Goal: Information Seeking & Learning: Learn about a topic

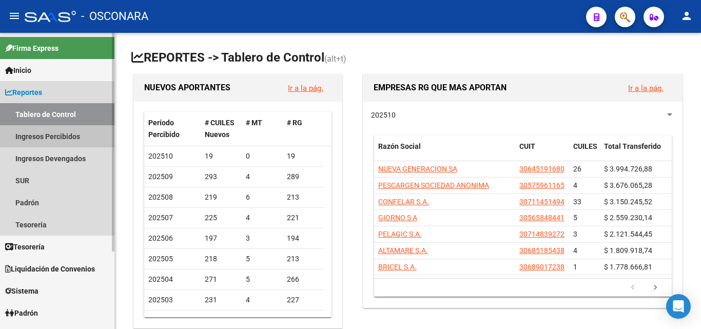
click at [52, 138] on link "Ingresos Percibidos" at bounding box center [57, 136] width 114 height 22
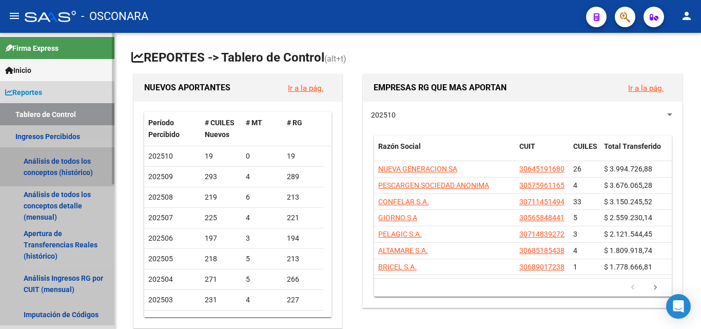
click at [58, 172] on link "Análisis de todos los conceptos (histórico)" at bounding box center [57, 166] width 114 height 39
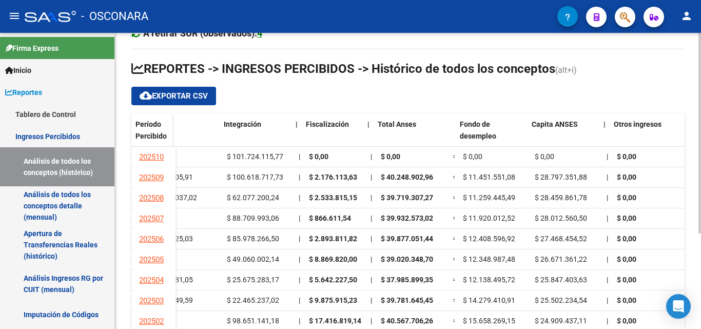
scroll to position [0, 981]
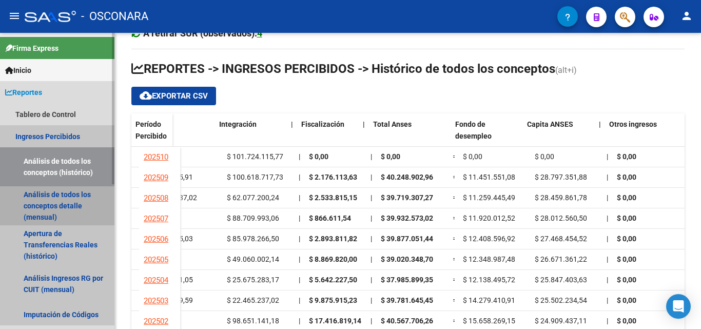
click at [38, 214] on link "Análisis de todos los conceptos detalle (mensual)" at bounding box center [57, 205] width 114 height 39
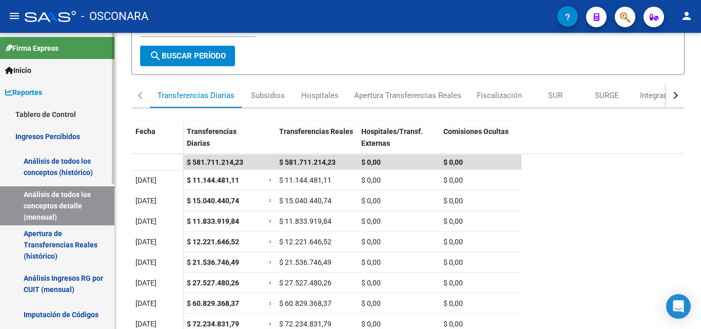
click at [60, 140] on link "Ingresos Percibidos" at bounding box center [57, 136] width 114 height 22
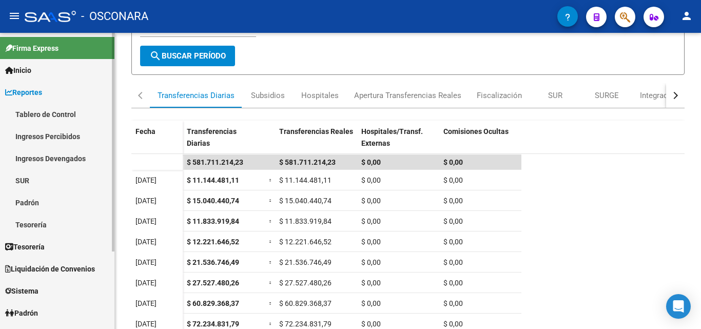
click at [60, 136] on link "Ingresos Percibidos" at bounding box center [57, 136] width 114 height 22
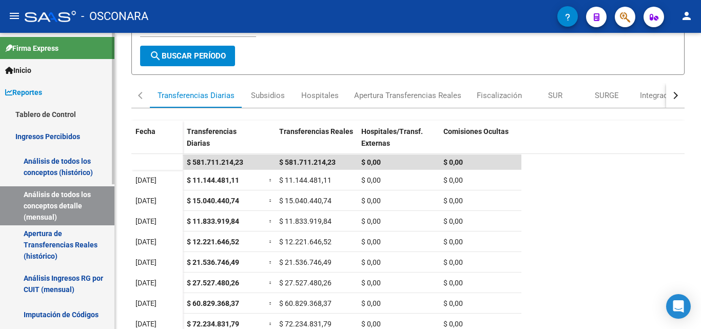
click at [55, 162] on link "Análisis de todos los conceptos (histórico)" at bounding box center [57, 166] width 114 height 39
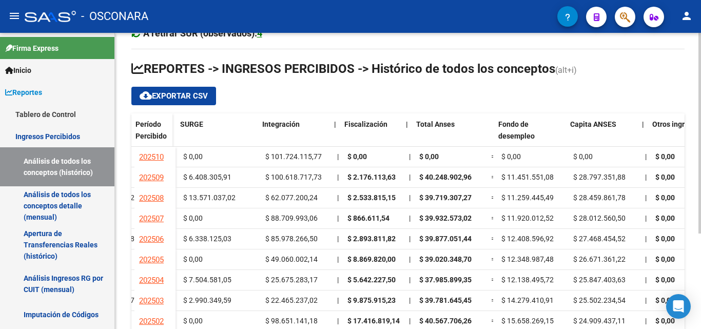
scroll to position [0, 981]
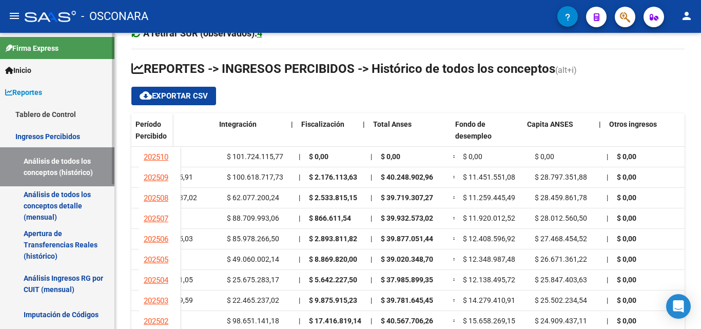
click at [41, 137] on link "Ingresos Percibidos" at bounding box center [57, 136] width 114 height 22
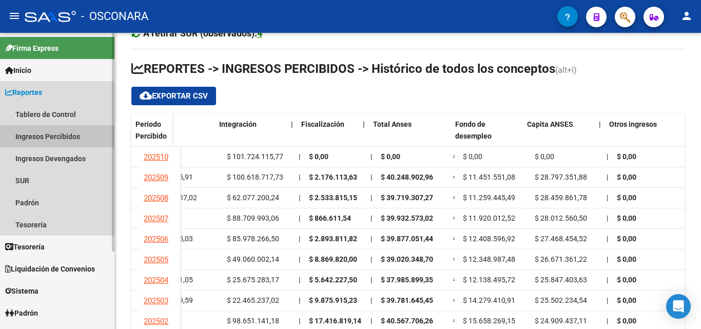
click at [65, 137] on link "Ingresos Percibidos" at bounding box center [57, 136] width 114 height 22
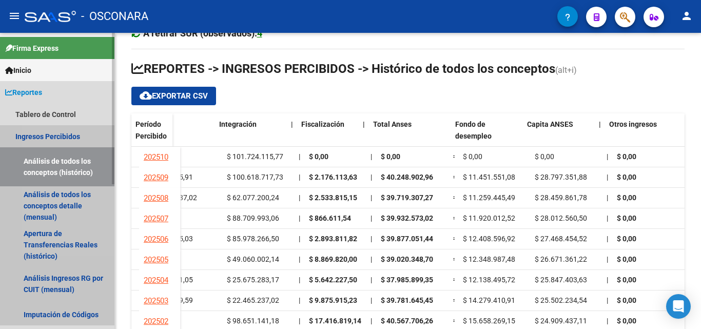
click at [62, 166] on link "Análisis de todos los conceptos (histórico)" at bounding box center [57, 166] width 114 height 39
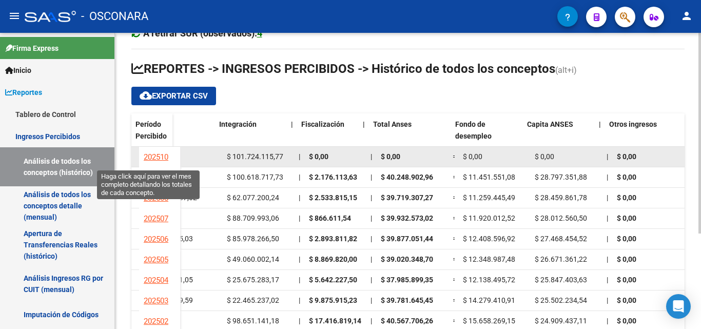
click at [144, 158] on span "202510" at bounding box center [156, 156] width 25 height 9
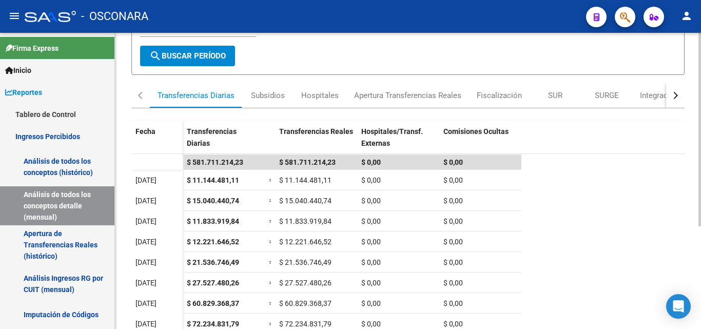
click at [671, 93] on button "button" at bounding box center [675, 95] width 18 height 25
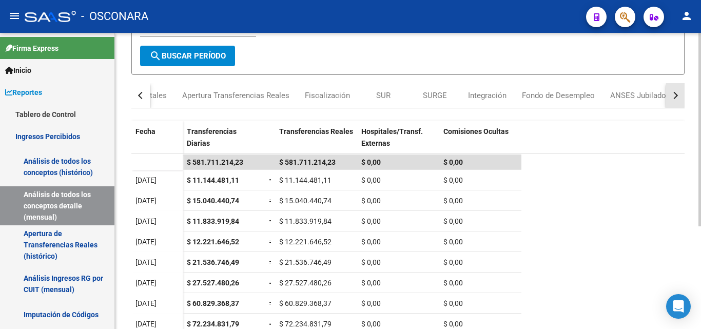
click at [671, 92] on button "button" at bounding box center [675, 95] width 18 height 25
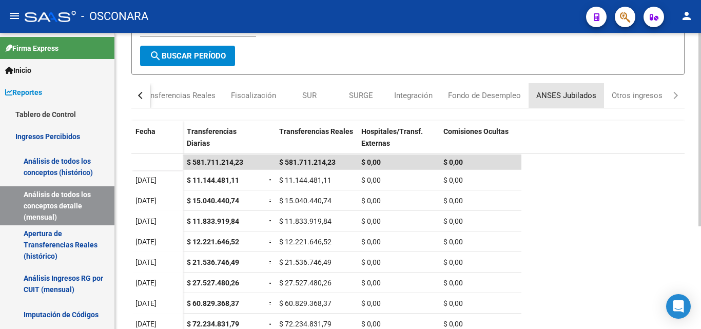
click at [566, 91] on div "ANSES Jubilados" at bounding box center [566, 95] width 60 height 11
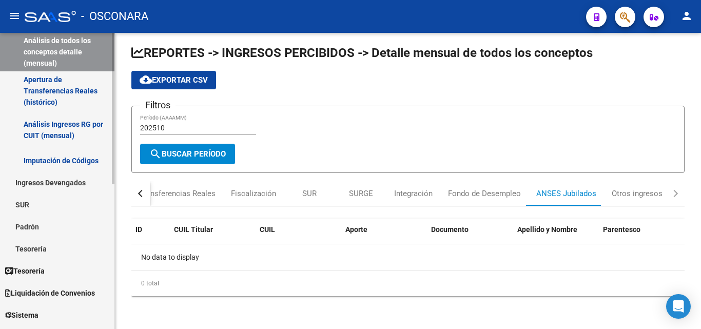
scroll to position [103, 0]
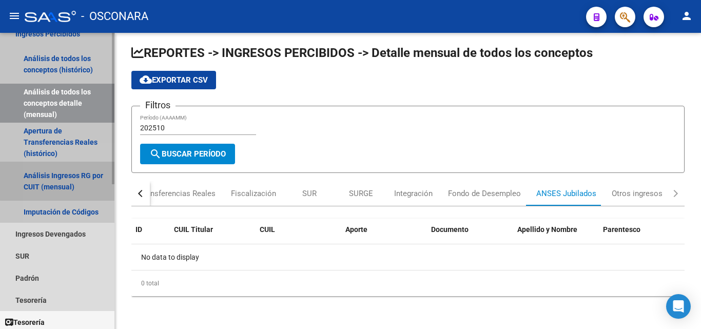
click at [57, 177] on link "Análisis Ingresos RG por CUIT (mensual)" at bounding box center [57, 181] width 114 height 39
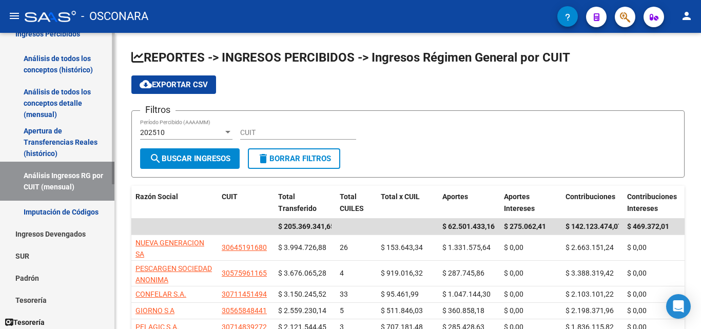
click at [49, 150] on link "Apertura de Transferencias Reales (histórico)" at bounding box center [57, 142] width 114 height 39
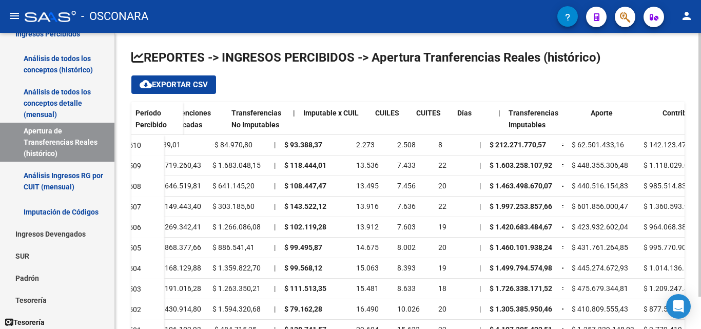
scroll to position [0, 240]
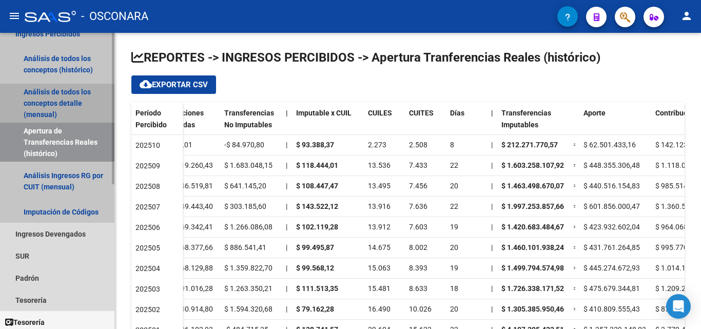
click at [32, 99] on link "Análisis de todos los conceptos detalle (mensual)" at bounding box center [57, 103] width 114 height 39
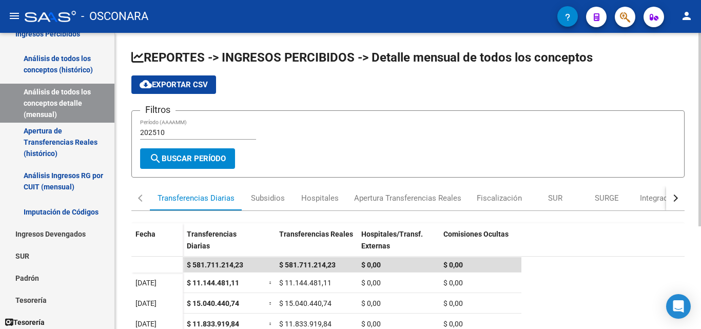
click at [679, 196] on button "button" at bounding box center [675, 198] width 18 height 25
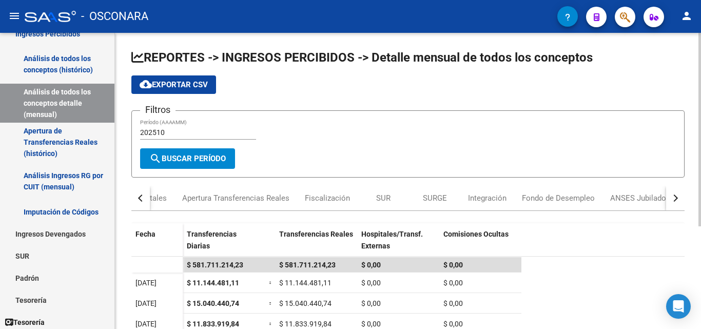
click at [679, 196] on button "button" at bounding box center [675, 198] width 18 height 25
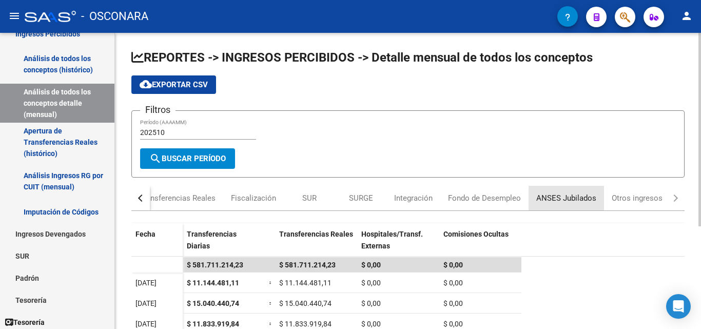
click at [578, 195] on div "ANSES Jubilados" at bounding box center [566, 197] width 60 height 11
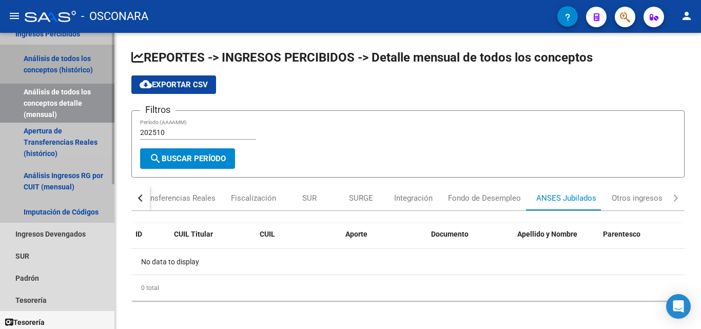
click at [70, 65] on link "Análisis de todos los conceptos (histórico)" at bounding box center [57, 64] width 114 height 39
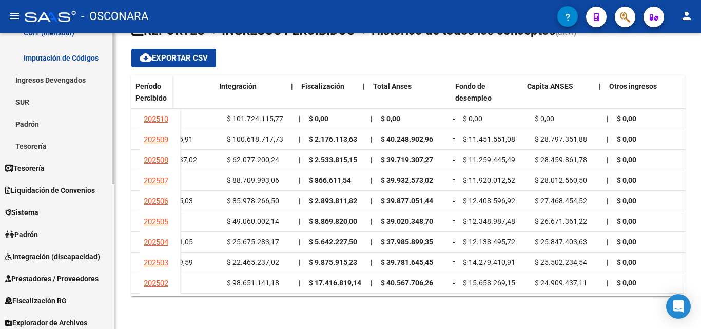
scroll to position [283, 0]
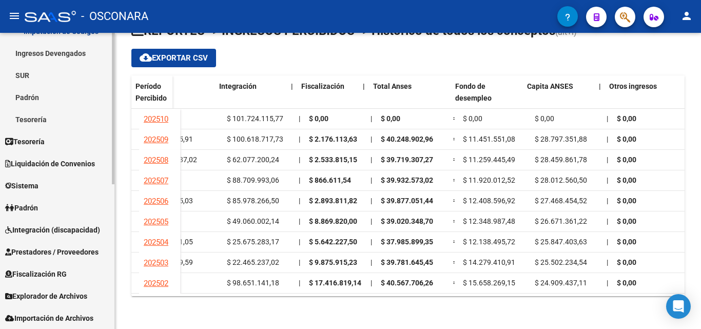
click at [63, 271] on span "Fiscalización RG" at bounding box center [36, 273] width 62 height 11
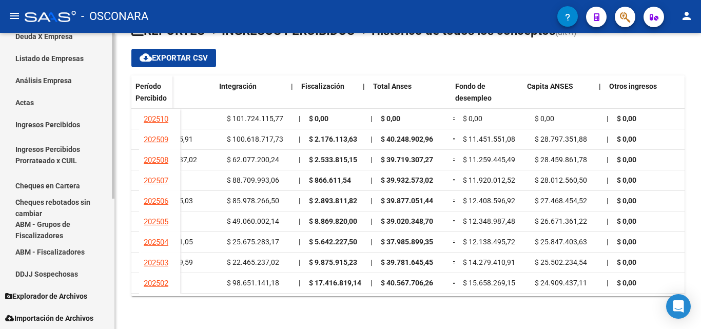
scroll to position [181, 0]
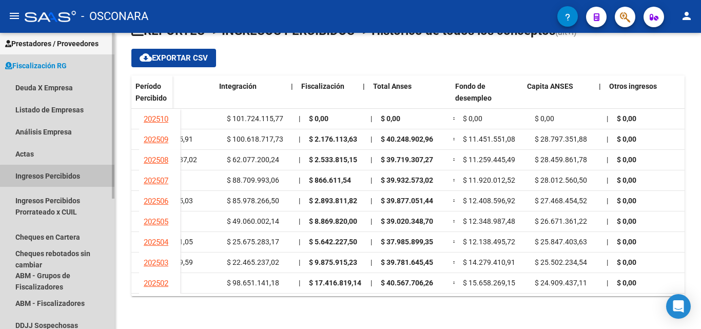
click at [64, 179] on link "Ingresos Percibidos" at bounding box center [57, 176] width 114 height 22
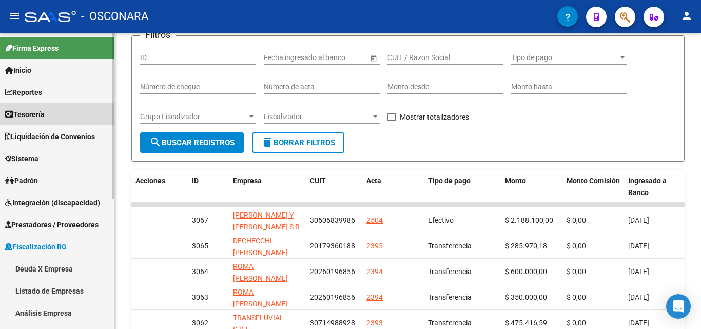
click at [37, 115] on span "Tesorería" at bounding box center [24, 114] width 39 height 11
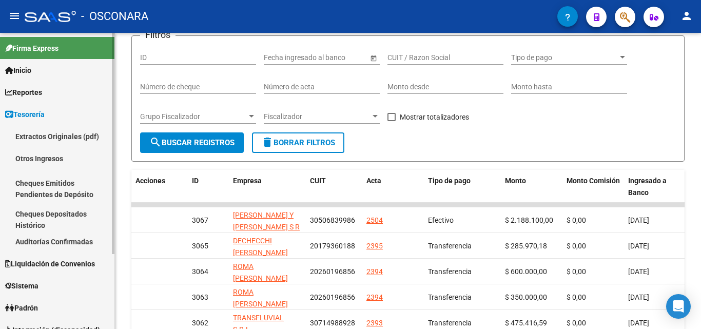
click at [52, 161] on link "Otros Ingresos" at bounding box center [57, 158] width 114 height 22
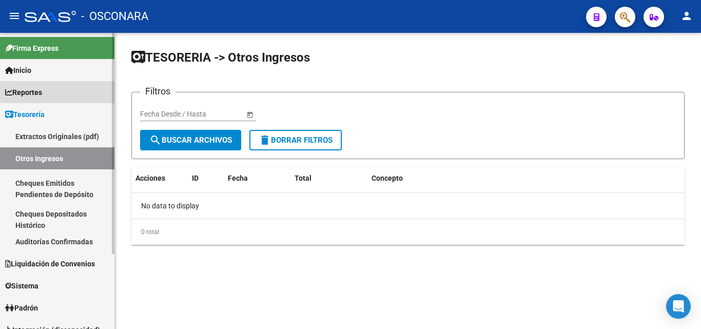
click at [50, 86] on link "Reportes" at bounding box center [57, 92] width 114 height 22
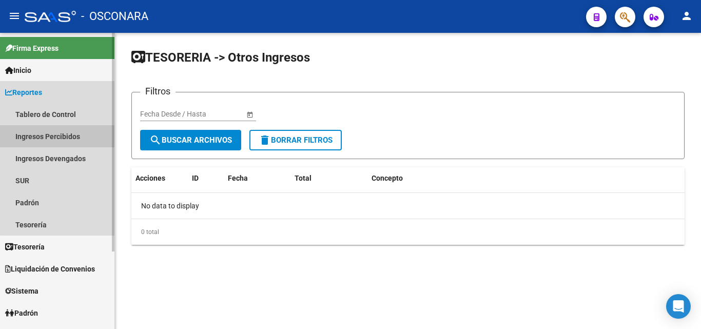
click at [59, 142] on link "Ingresos Percibidos" at bounding box center [57, 136] width 114 height 22
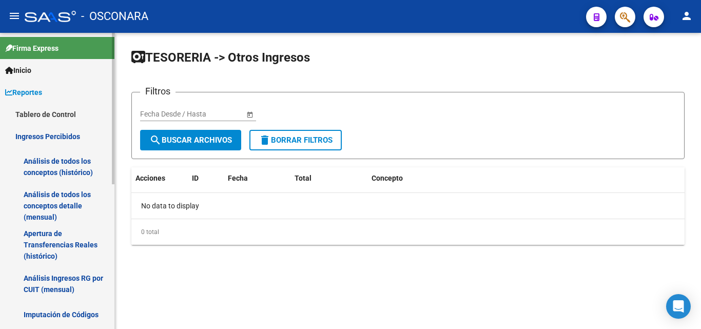
click at [81, 166] on link "Análisis de todos los conceptos (histórico)" at bounding box center [57, 166] width 114 height 39
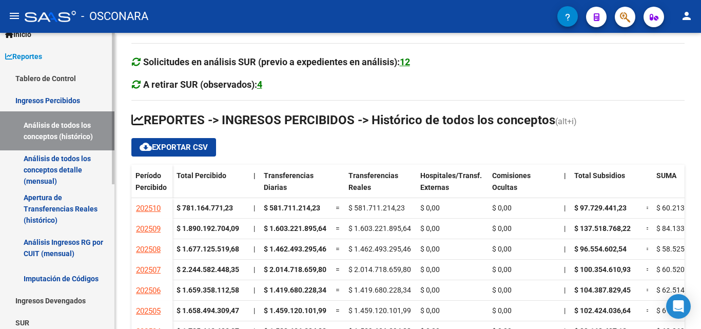
scroll to position [51, 0]
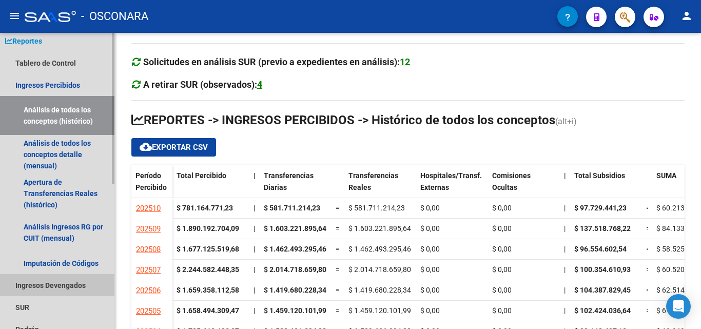
click at [48, 288] on link "Ingresos Devengados" at bounding box center [57, 285] width 114 height 22
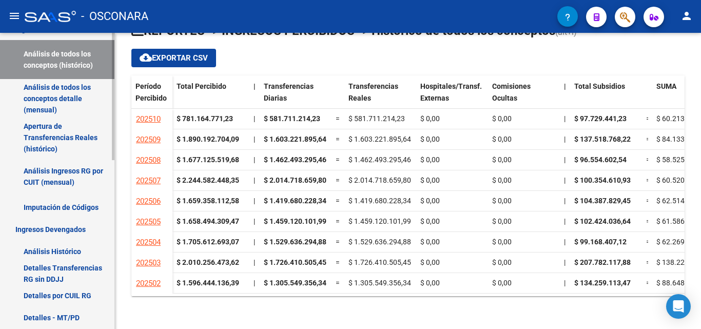
scroll to position [154, 0]
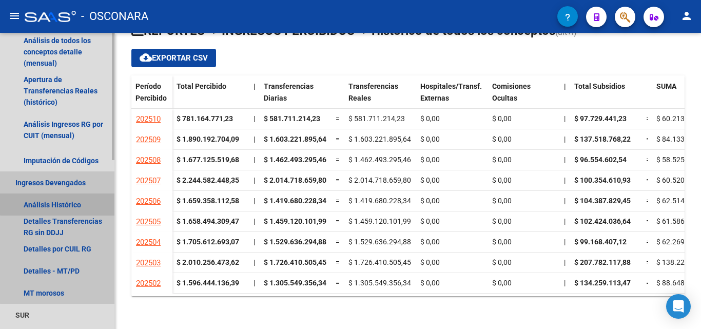
click at [62, 201] on link "Análisis Histórico" at bounding box center [57, 204] width 114 height 22
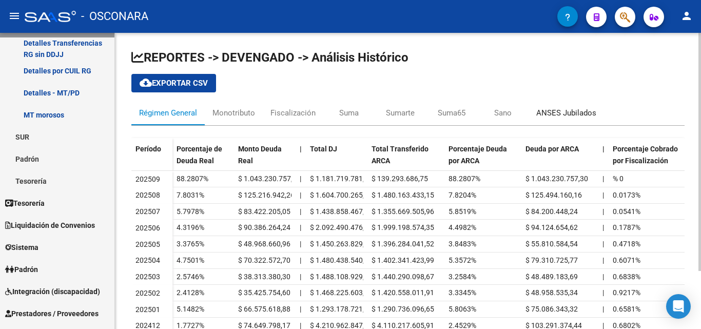
click at [571, 115] on div "ANSES Jubilados" at bounding box center [566, 112] width 60 height 11
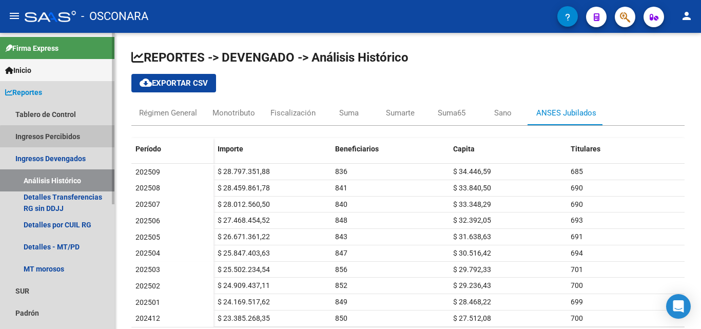
click at [62, 140] on link "Ingresos Percibidos" at bounding box center [57, 136] width 114 height 22
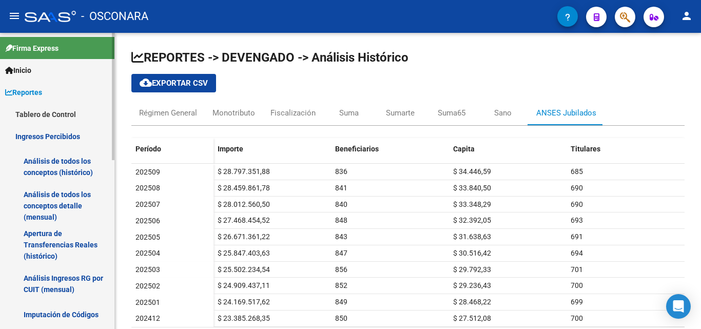
scroll to position [51, 0]
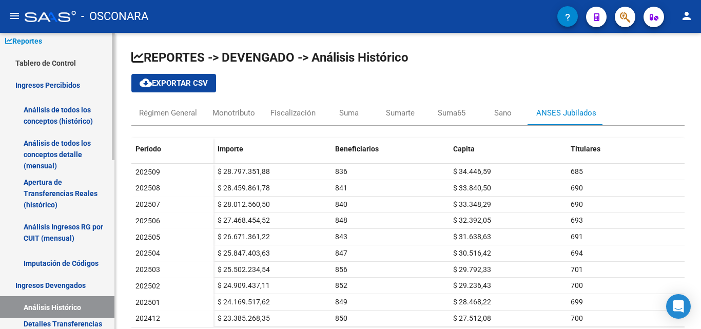
click at [44, 259] on link "Imputación de Códigos" at bounding box center [57, 263] width 114 height 22
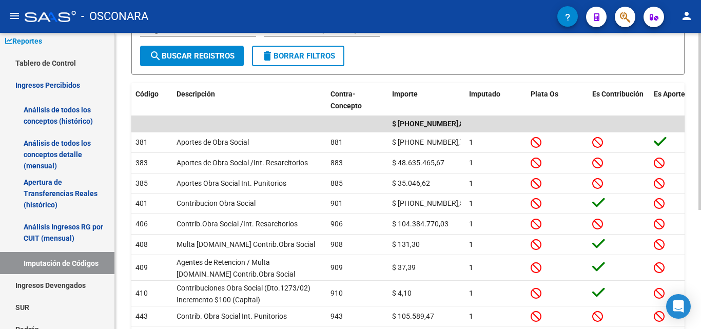
scroll to position [154, 0]
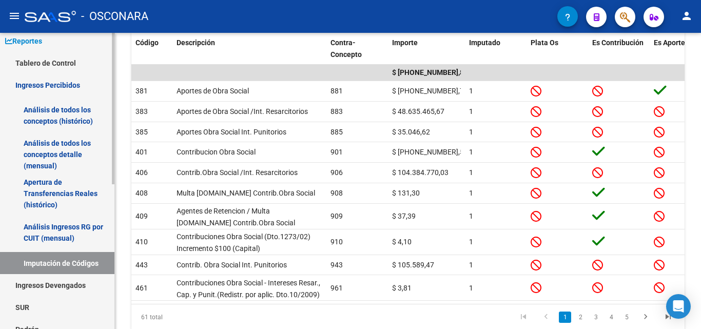
click at [64, 236] on link "Análisis Ingresos RG por CUIT (mensual)" at bounding box center [57, 232] width 114 height 39
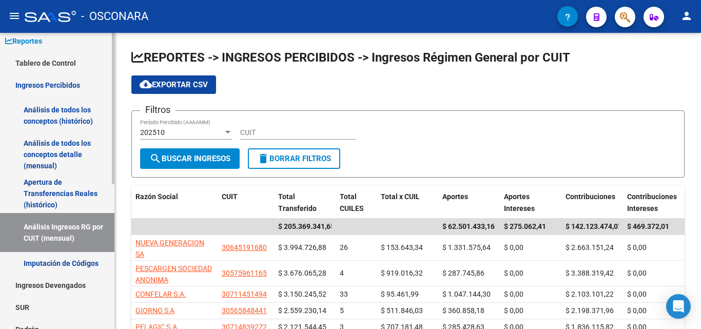
click at [48, 199] on link "Apertura de Transferencias Reales (histórico)" at bounding box center [57, 193] width 114 height 39
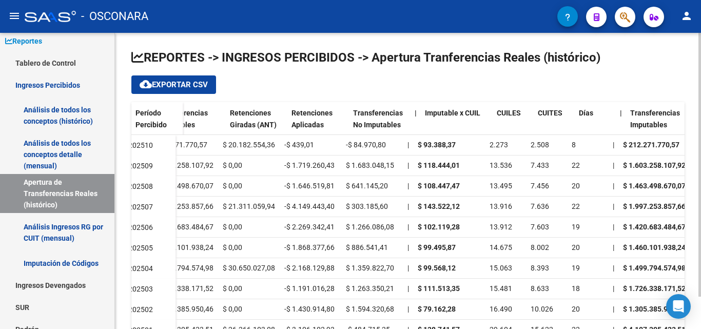
scroll to position [0, 78]
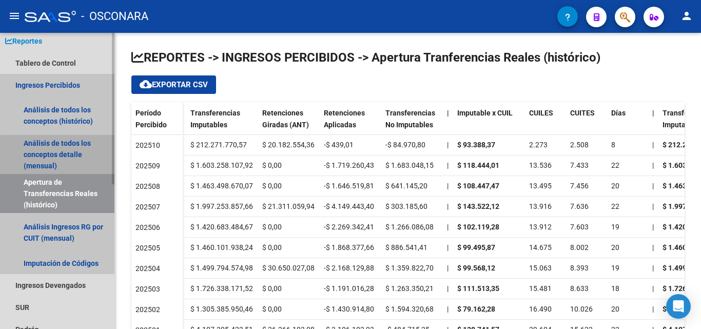
click at [68, 154] on link "Análisis de todos los conceptos detalle (mensual)" at bounding box center [57, 154] width 114 height 39
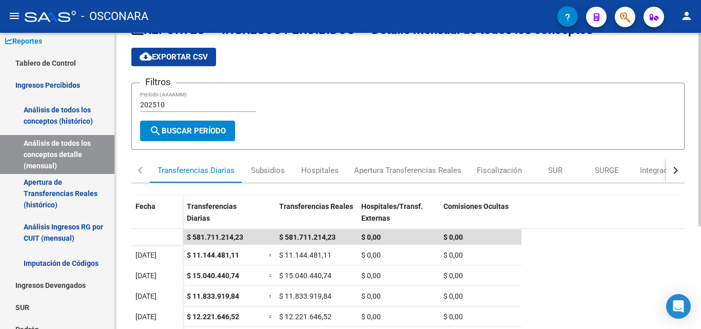
scroll to position [51, 0]
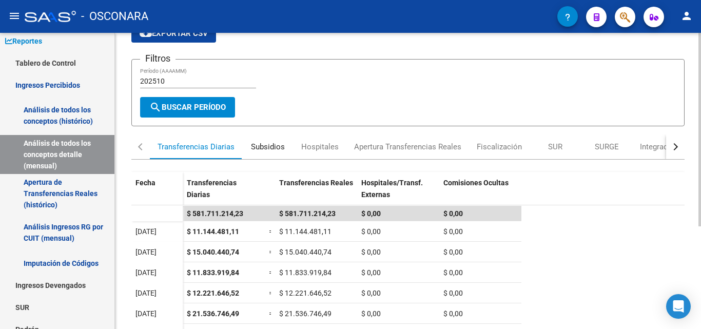
click at [265, 145] on div "Subsidios" at bounding box center [268, 146] width 34 height 11
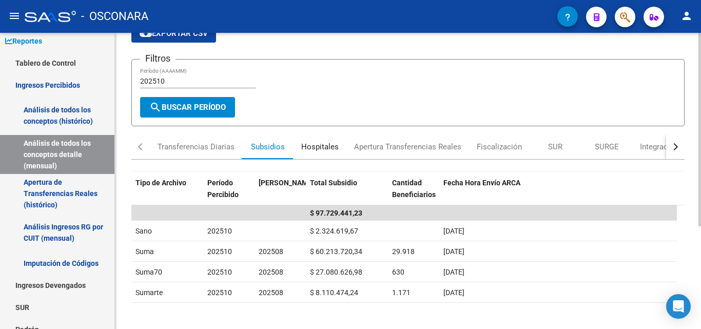
click at [320, 146] on div "Hospitales" at bounding box center [319, 146] width 37 height 11
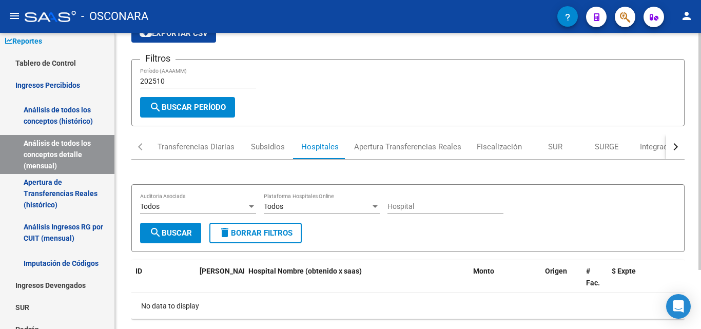
scroll to position [0, 0]
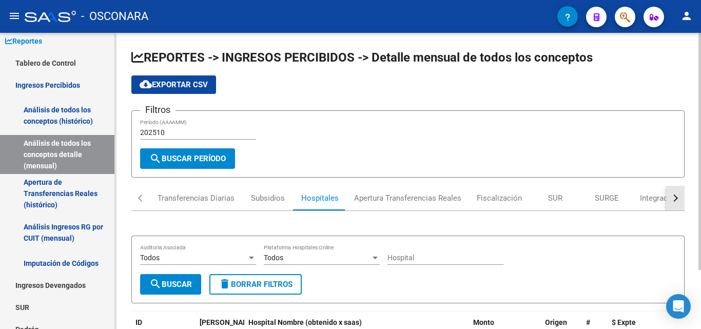
click at [671, 195] on button "button" at bounding box center [675, 198] width 18 height 25
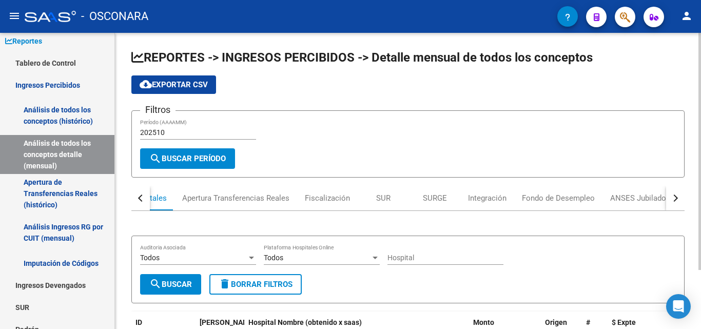
click at [671, 195] on button "button" at bounding box center [675, 198] width 18 height 25
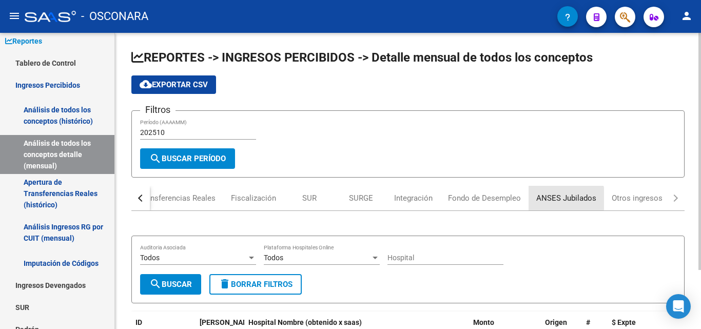
click at [561, 199] on div "ANSES Jubilados" at bounding box center [566, 197] width 60 height 11
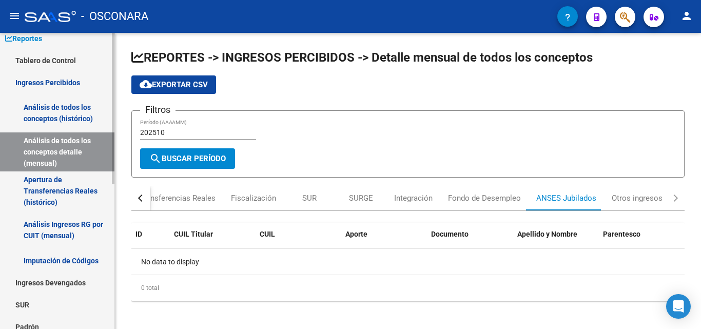
scroll to position [51, 0]
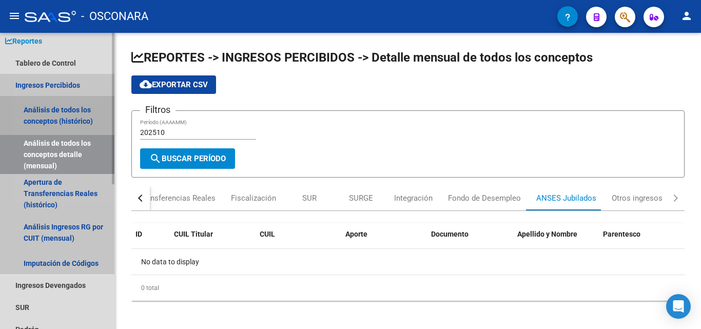
click at [55, 112] on link "Análisis de todos los conceptos (histórico)" at bounding box center [57, 115] width 114 height 39
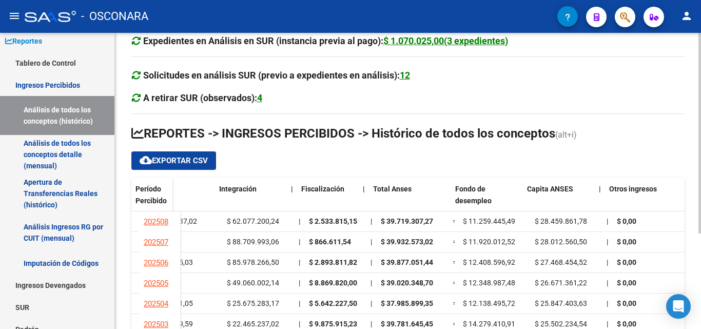
scroll to position [0, 981]
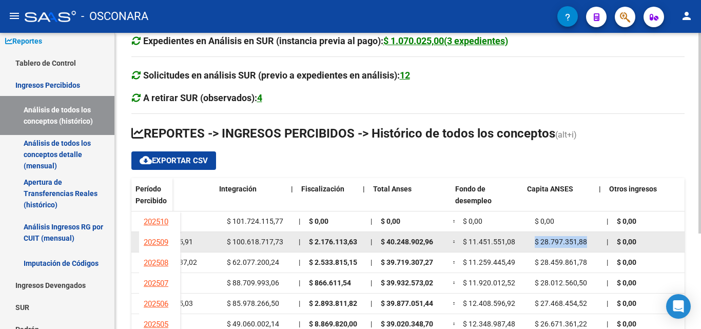
drag, startPoint x: 580, startPoint y: 240, endPoint x: 514, endPoint y: 243, distance: 65.7
copy div "$ 11.451.551,08 $ 28.797.351,88"
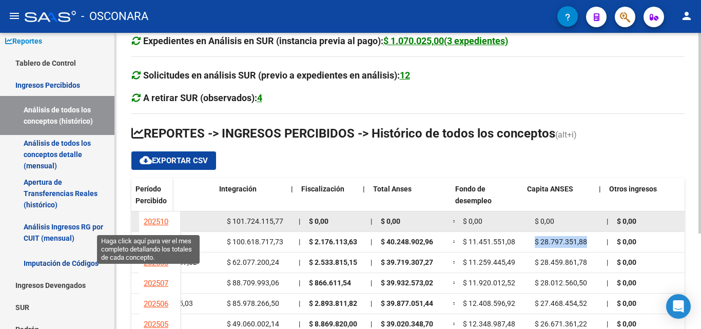
click at [152, 222] on span "202510" at bounding box center [156, 221] width 25 height 9
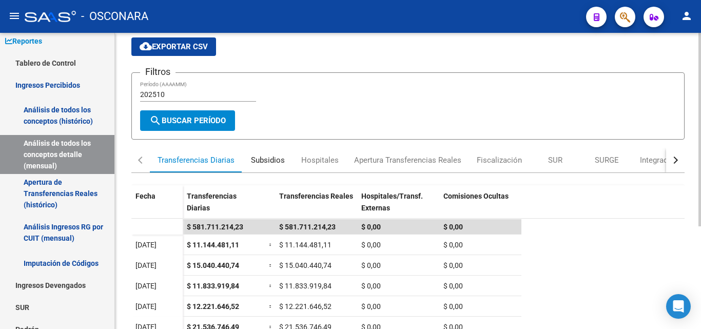
click at [271, 162] on div "Subsidios" at bounding box center [268, 159] width 34 height 11
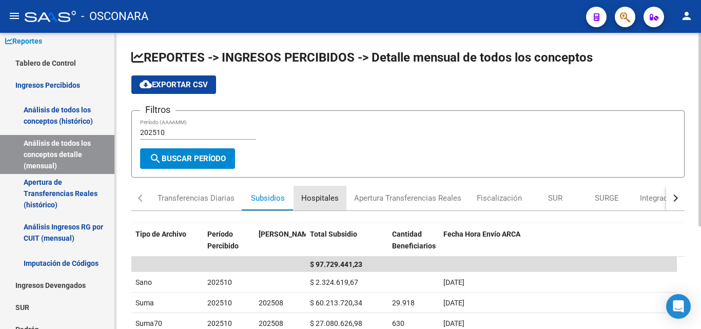
click at [328, 204] on div "Hospitales" at bounding box center [319, 197] width 37 height 11
